Goal: Task Accomplishment & Management: Use online tool/utility

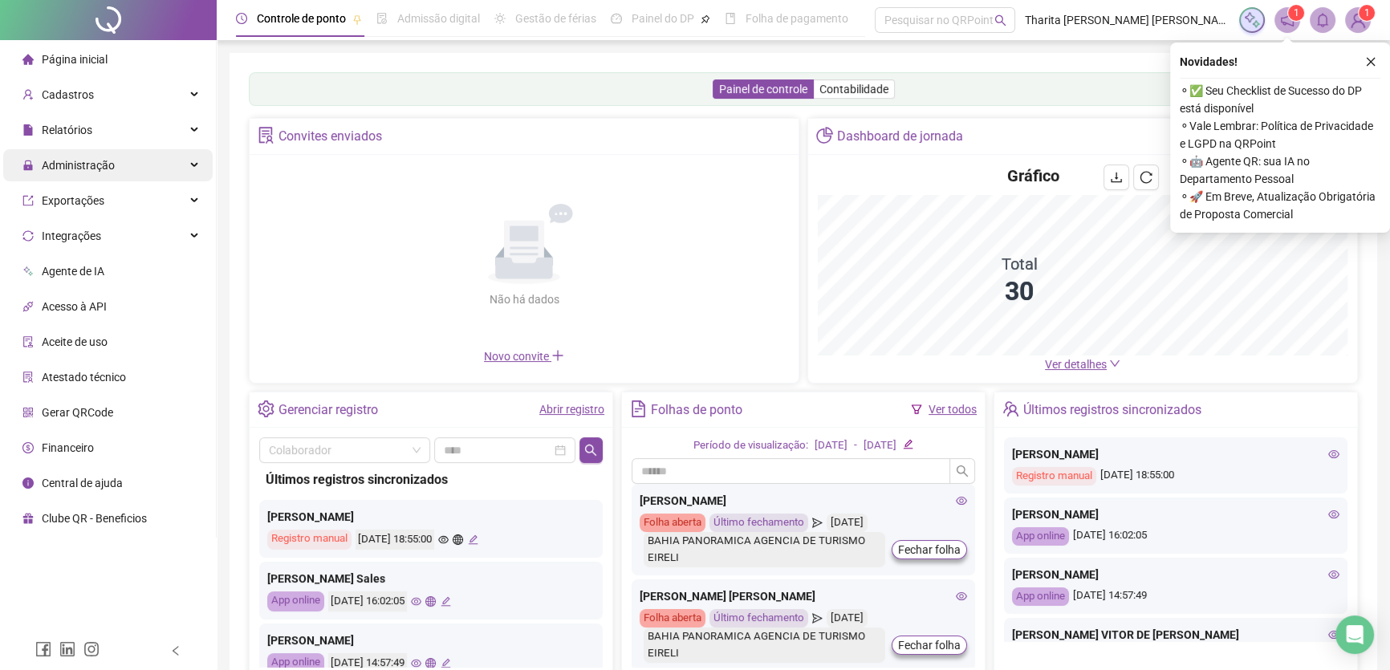
click at [114, 159] on div "Administração" at bounding box center [107, 165] width 209 height 32
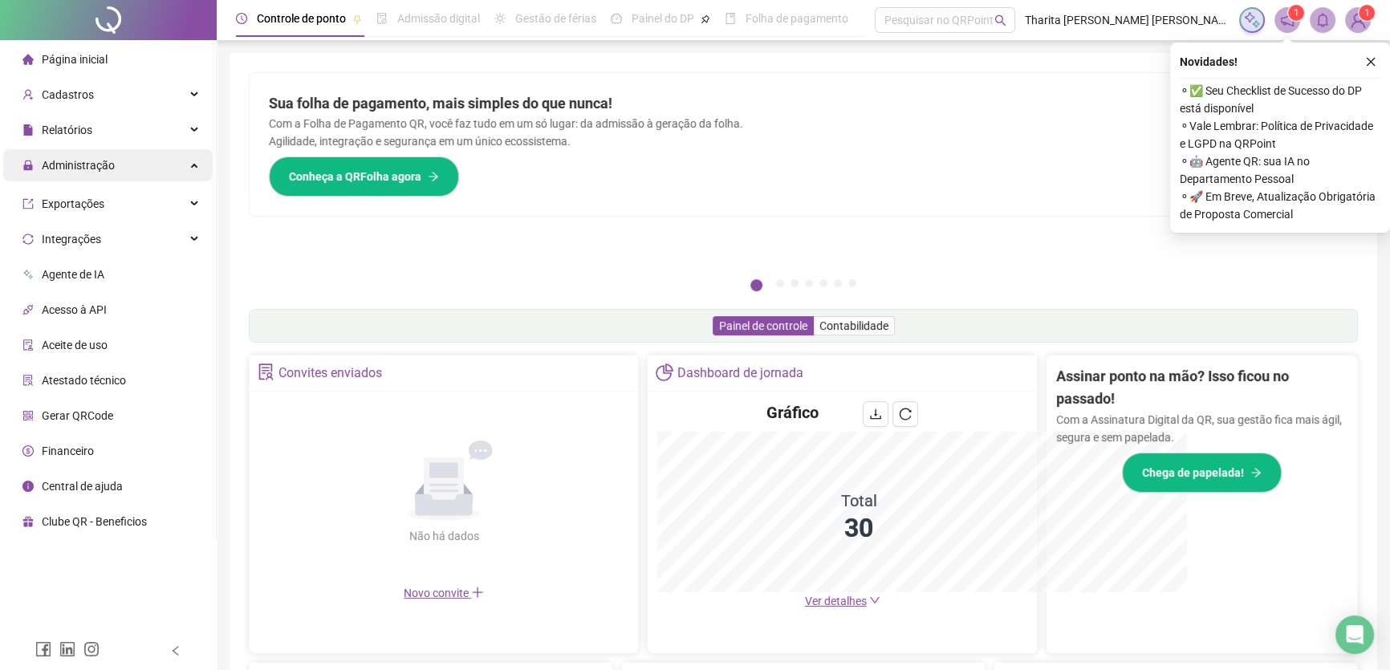
click at [104, 169] on span "Administração" at bounding box center [78, 165] width 73 height 13
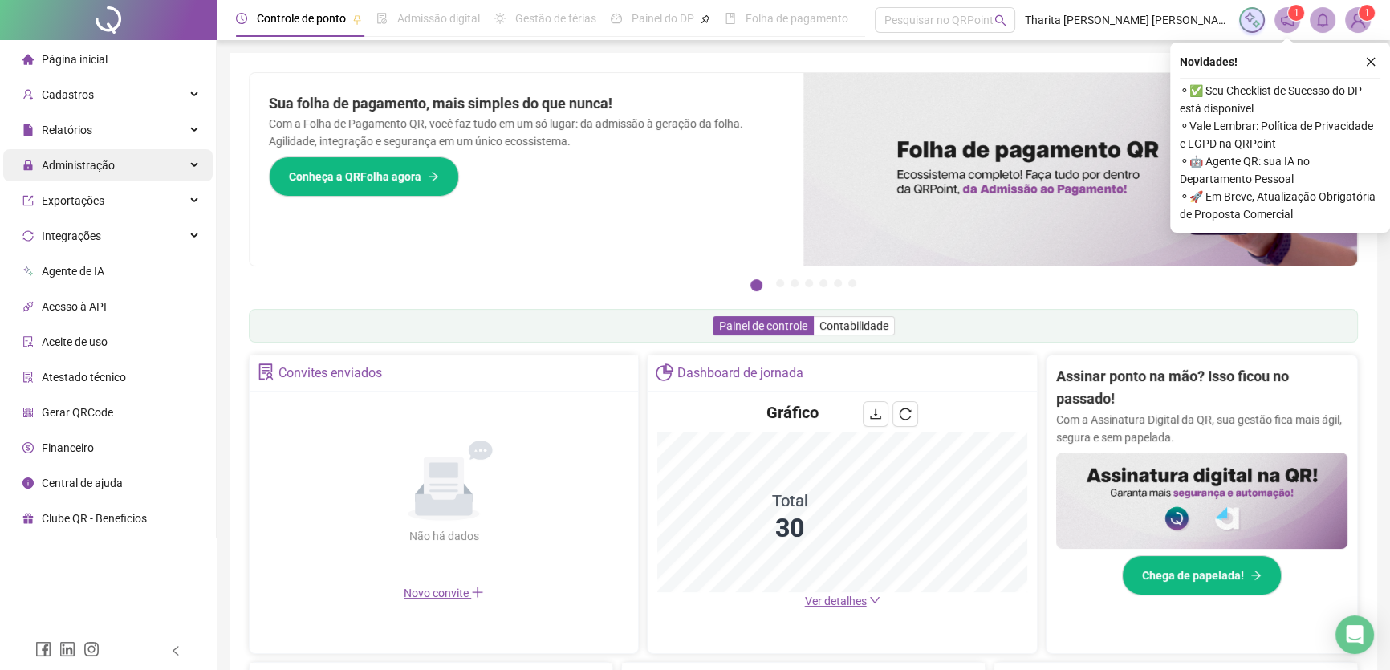
click at [109, 162] on span "Administração" at bounding box center [78, 165] width 73 height 13
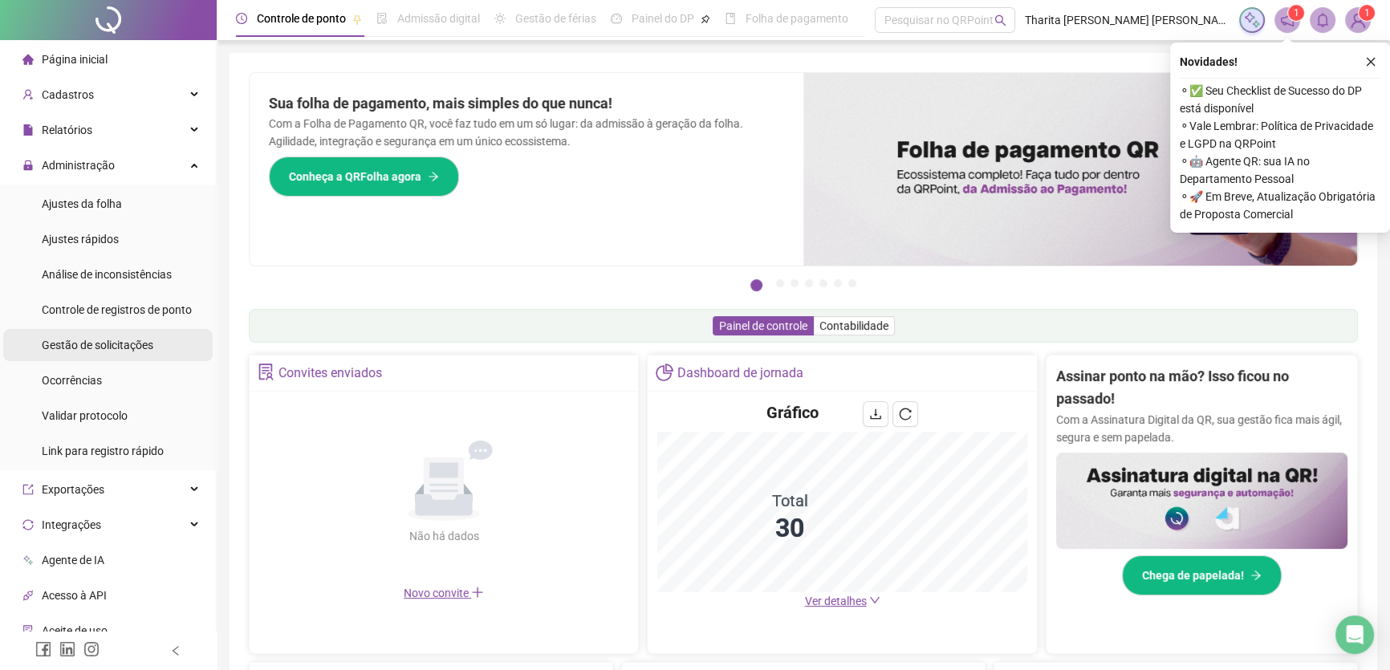
click at [90, 340] on span "Gestão de solicitações" at bounding box center [98, 345] width 112 height 13
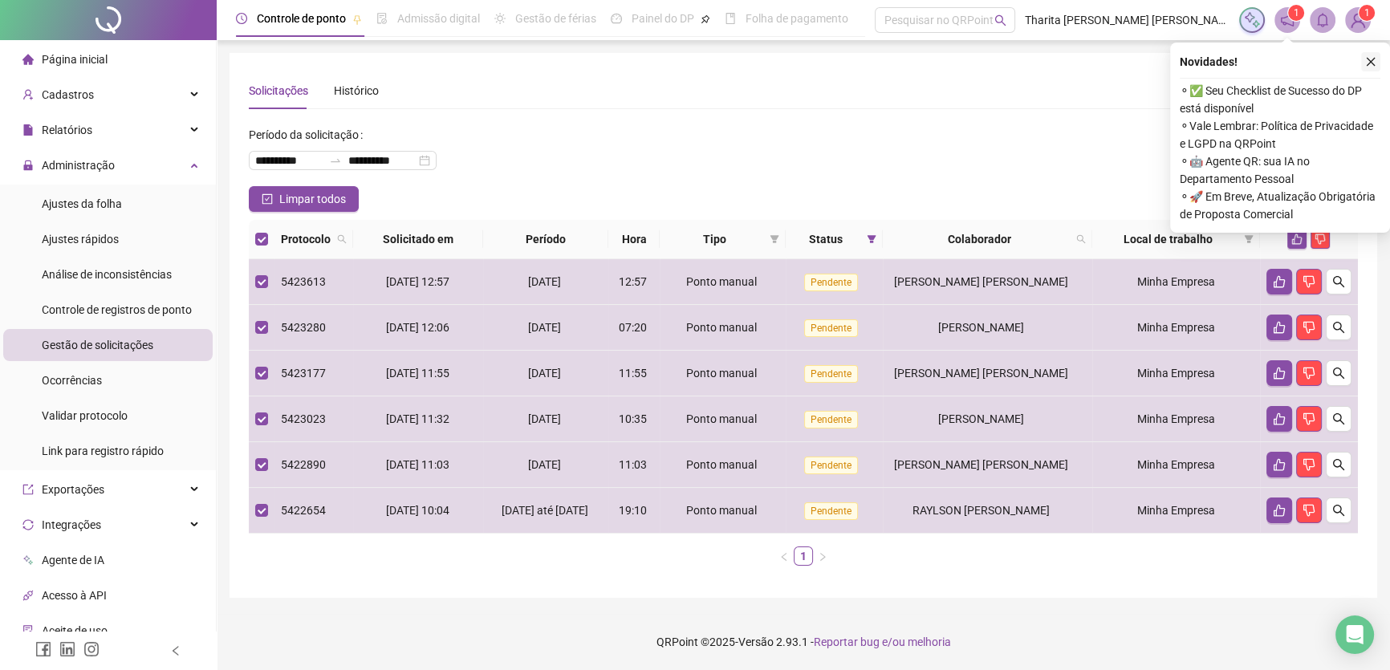
click at [1365, 59] on icon "close" at bounding box center [1370, 61] width 11 height 11
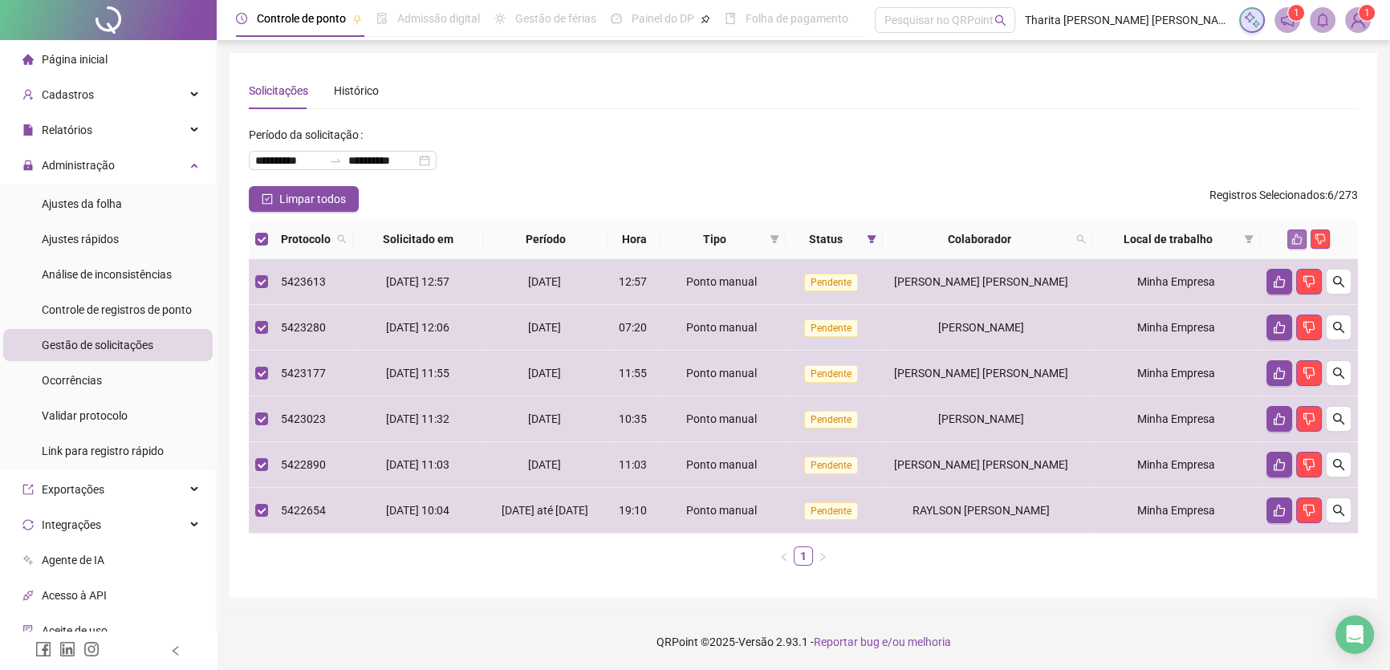
click at [1300, 233] on icon "like" at bounding box center [1296, 238] width 11 height 11
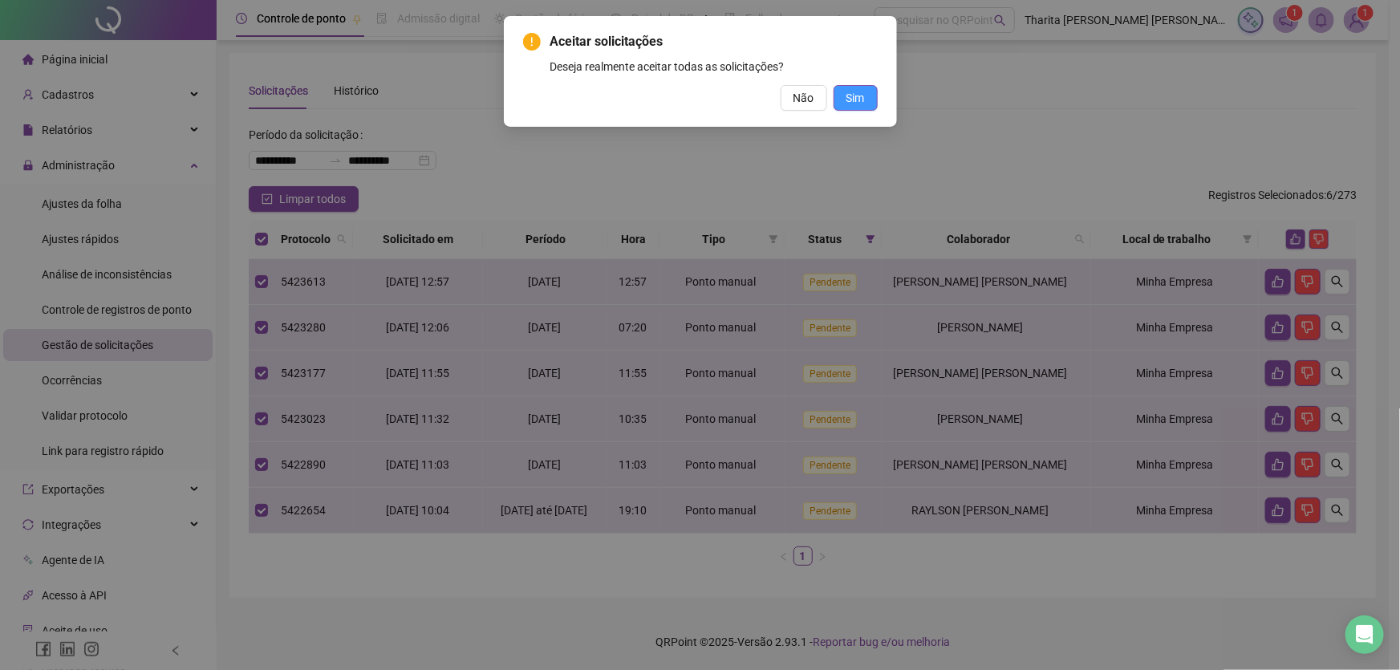
click at [861, 95] on span "Sim" at bounding box center [855, 98] width 18 height 18
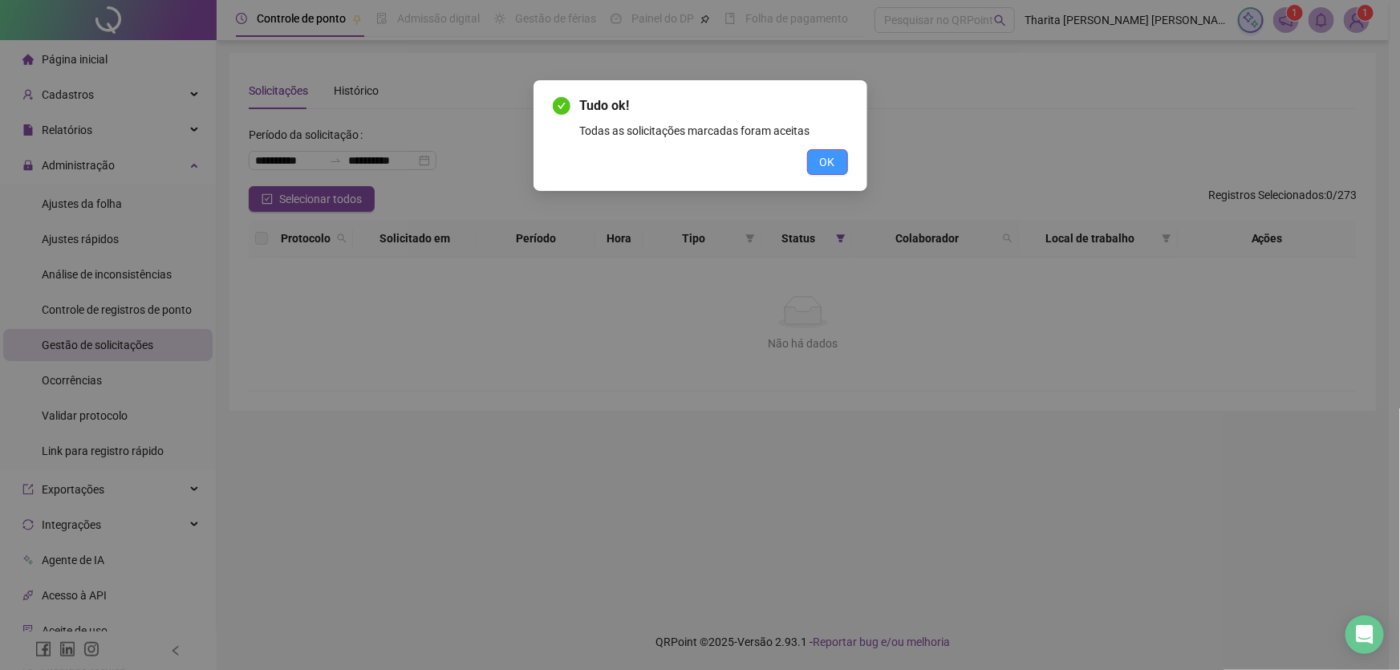
click at [834, 160] on span "OK" at bounding box center [827, 162] width 15 height 18
